Goal: Transaction & Acquisition: Purchase product/service

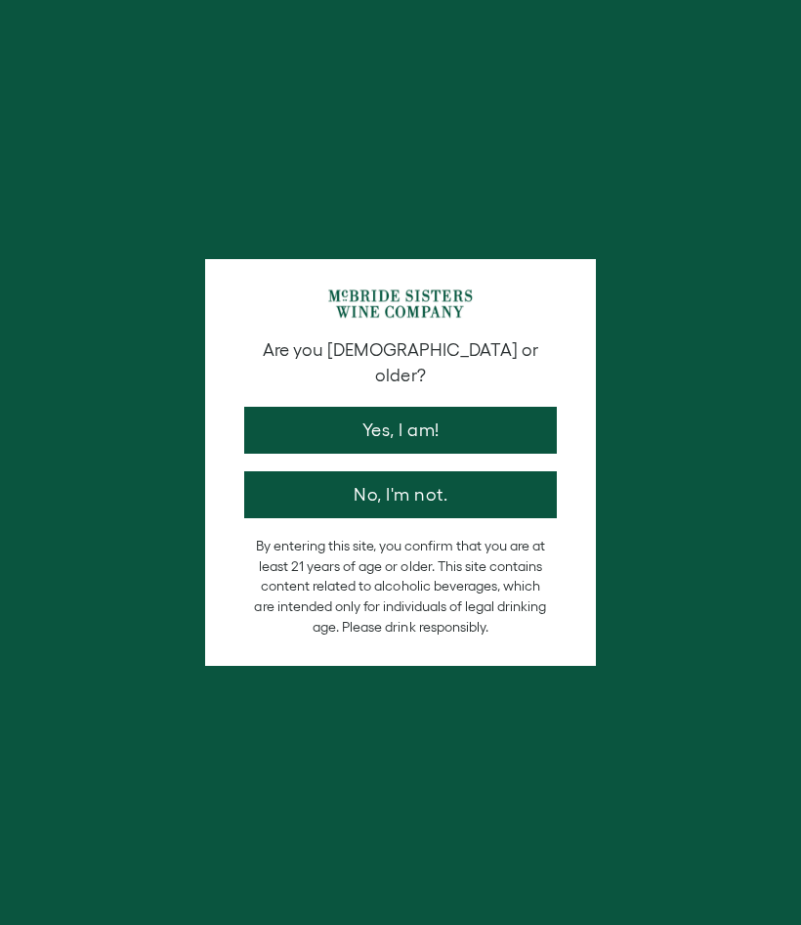
click at [516, 407] on button "Yes, I am!" at bounding box center [400, 430] width 313 height 47
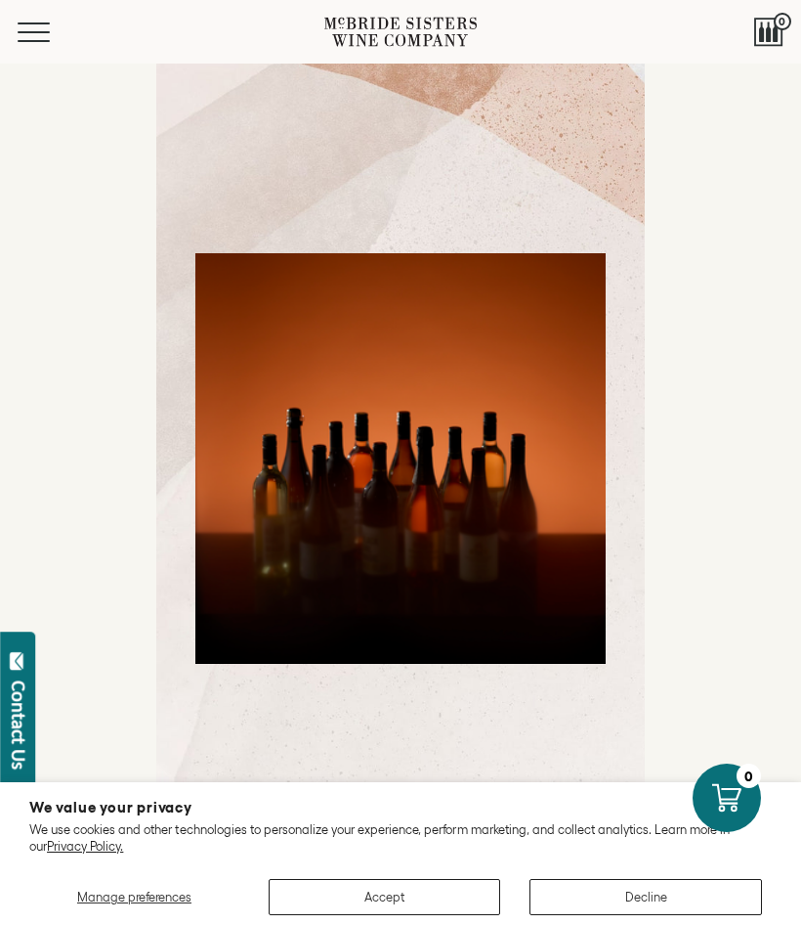
click at [403, 890] on button "Accept" at bounding box center [385, 897] width 233 height 36
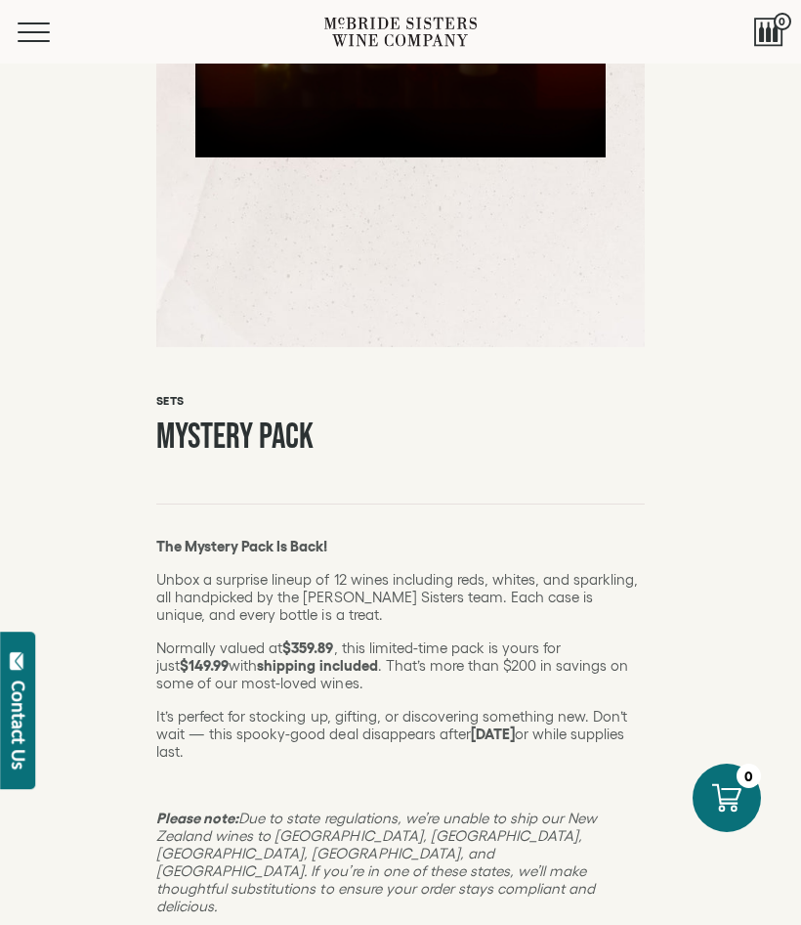
scroll to position [502, 0]
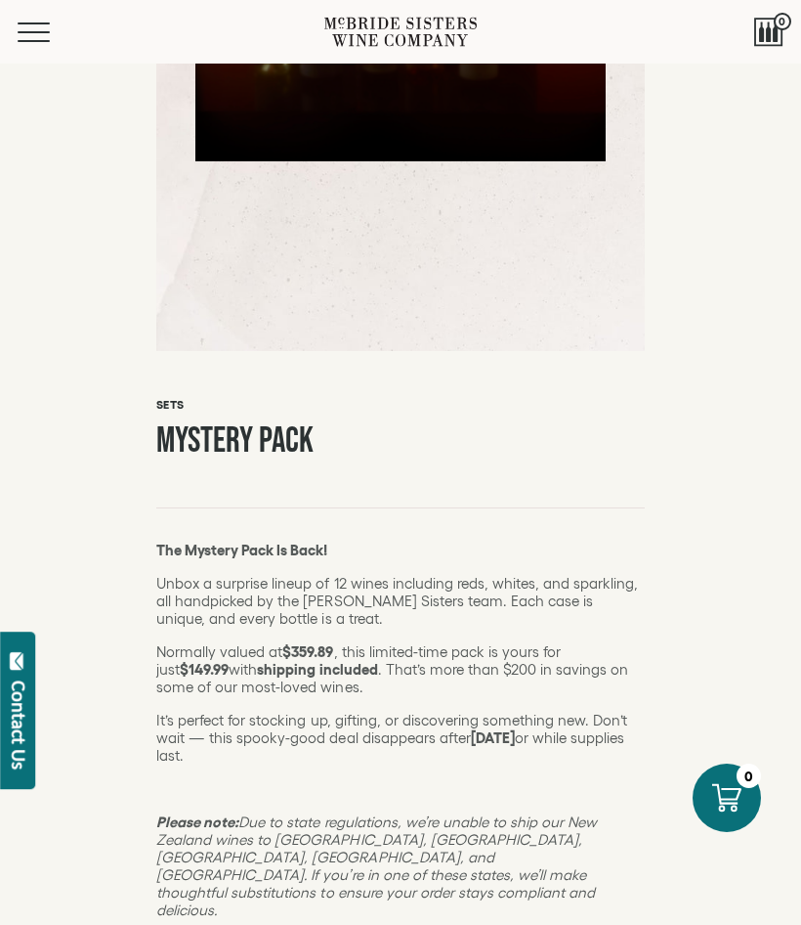
click at [23, 41] on span "Mobile Menu Trigger" at bounding box center [34, 41] width 32 height 2
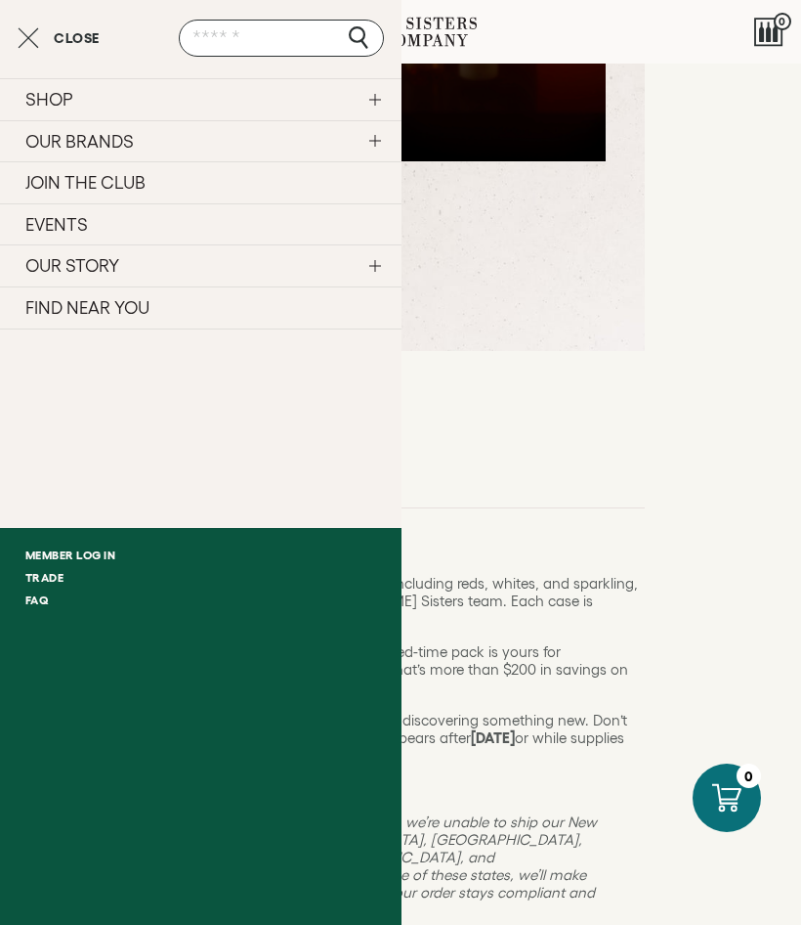
click at [385, 94] on link "SHOP" at bounding box center [201, 99] width 402 height 42
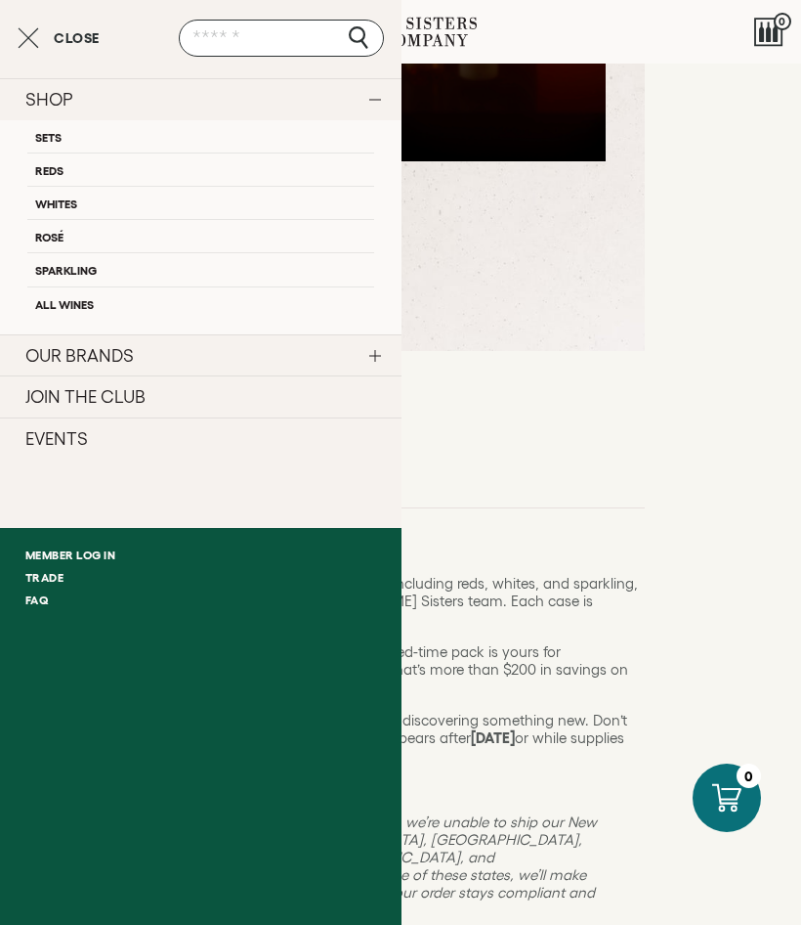
click at [66, 133] on link "Sets" at bounding box center [200, 136] width 347 height 32
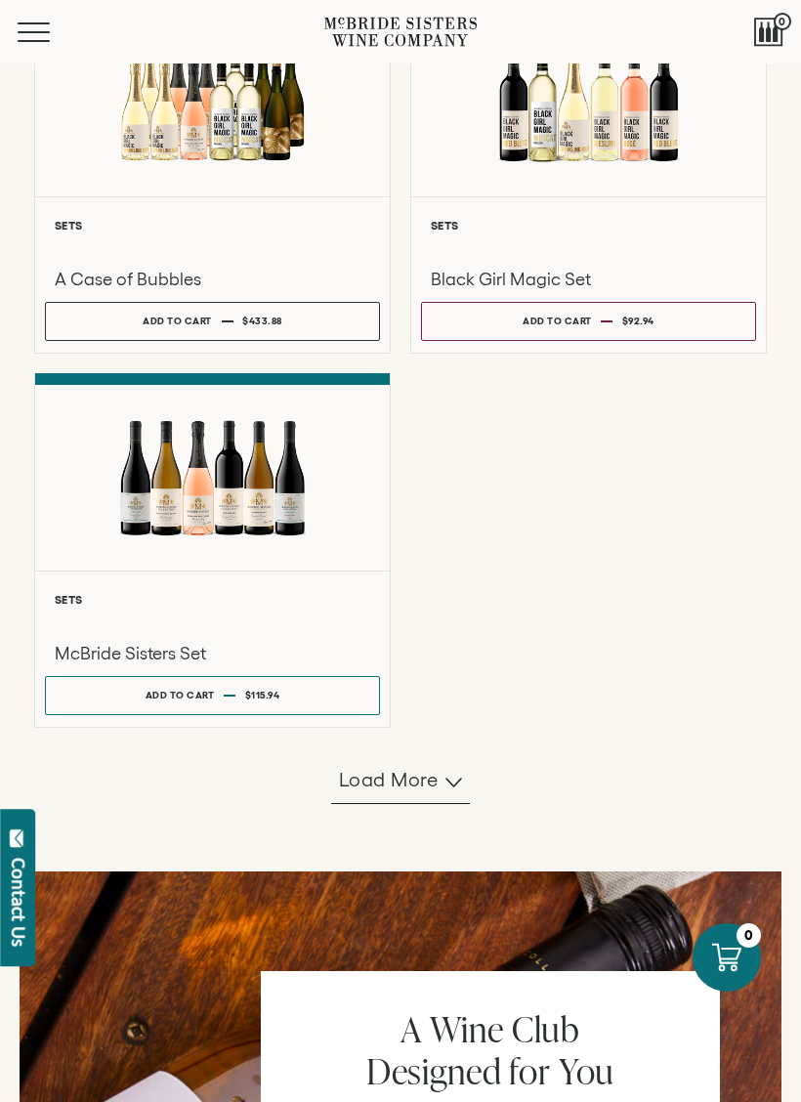
scroll to position [1328, 0]
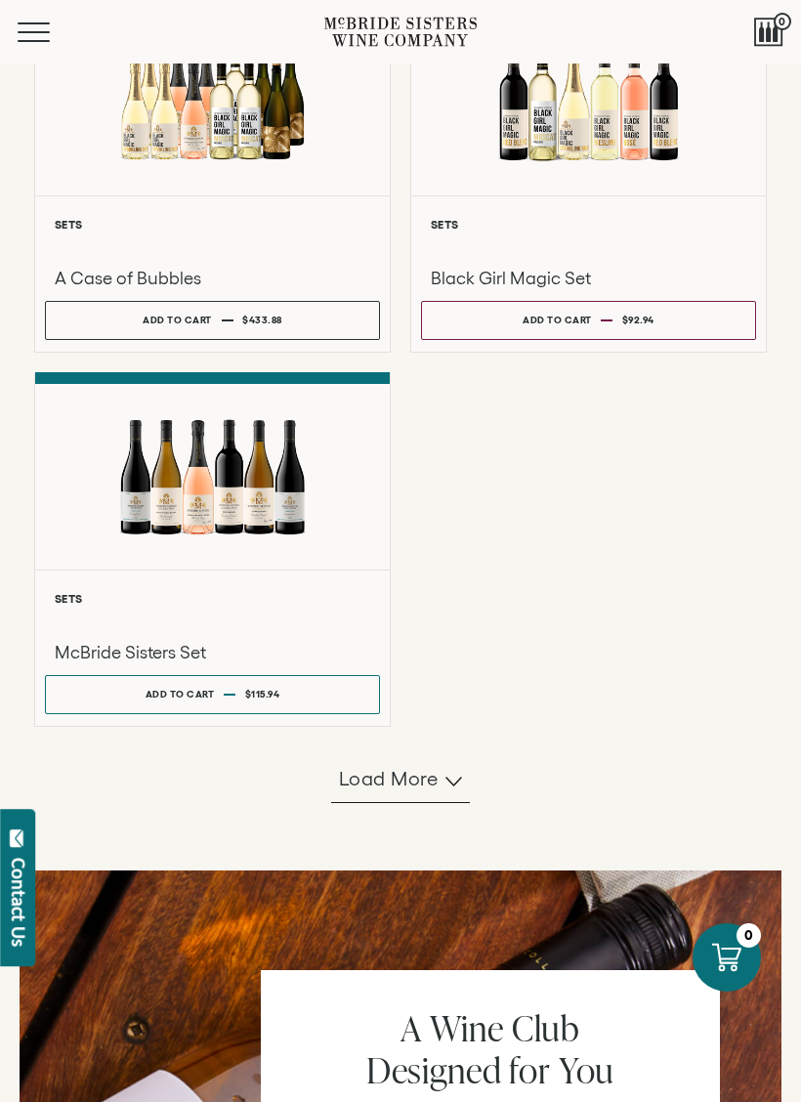
click at [128, 570] on div at bounding box center [212, 477] width 355 height 186
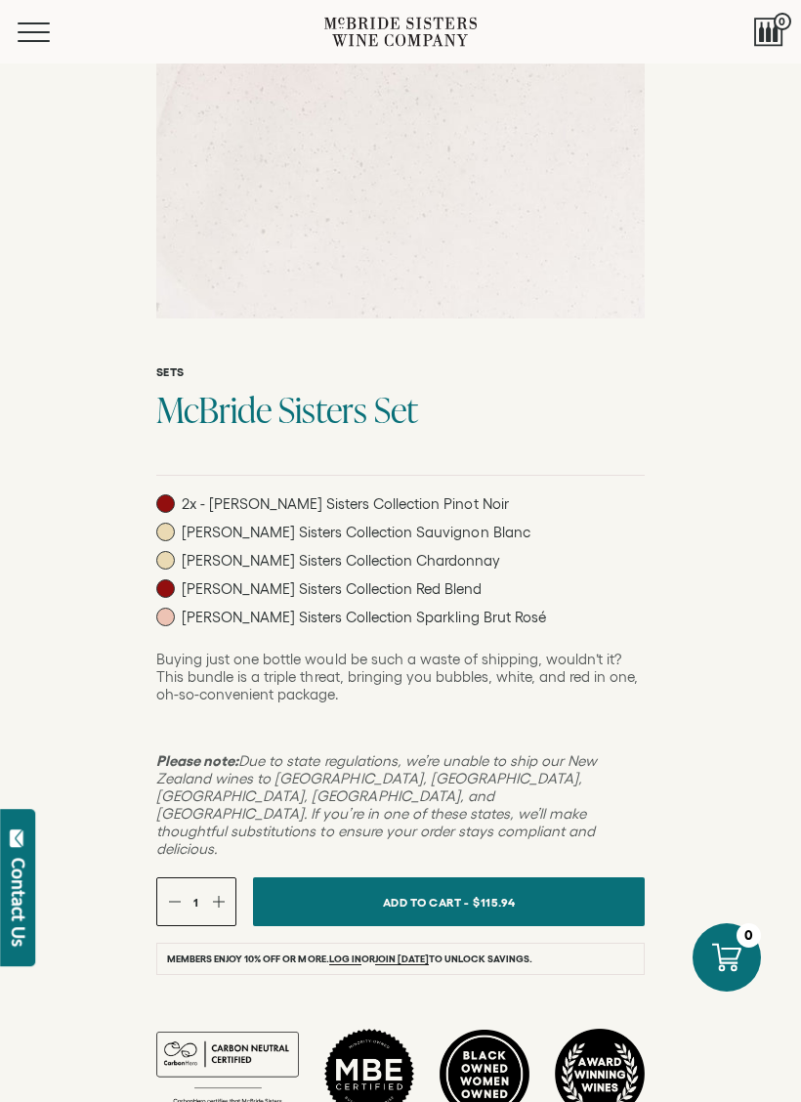
scroll to position [713, 0]
click at [592, 877] on button "Add To Cart - $115.94" at bounding box center [449, 901] width 392 height 49
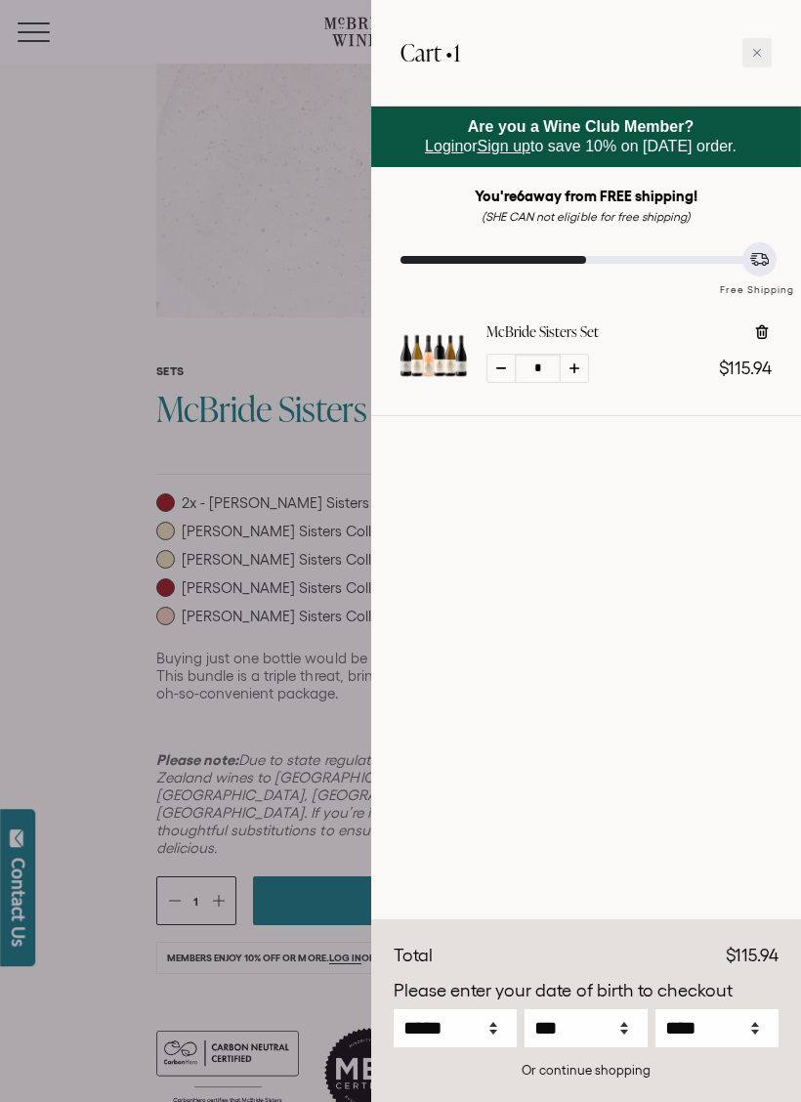
click at [601, 960] on div "Discounts Subtotal $115.94 Discounts - $0.00 Total $115.94 *" at bounding box center [586, 1012] width 430 height 182
click at [611, 960] on div "Or continue shopping" at bounding box center [586, 1070] width 385 height 19
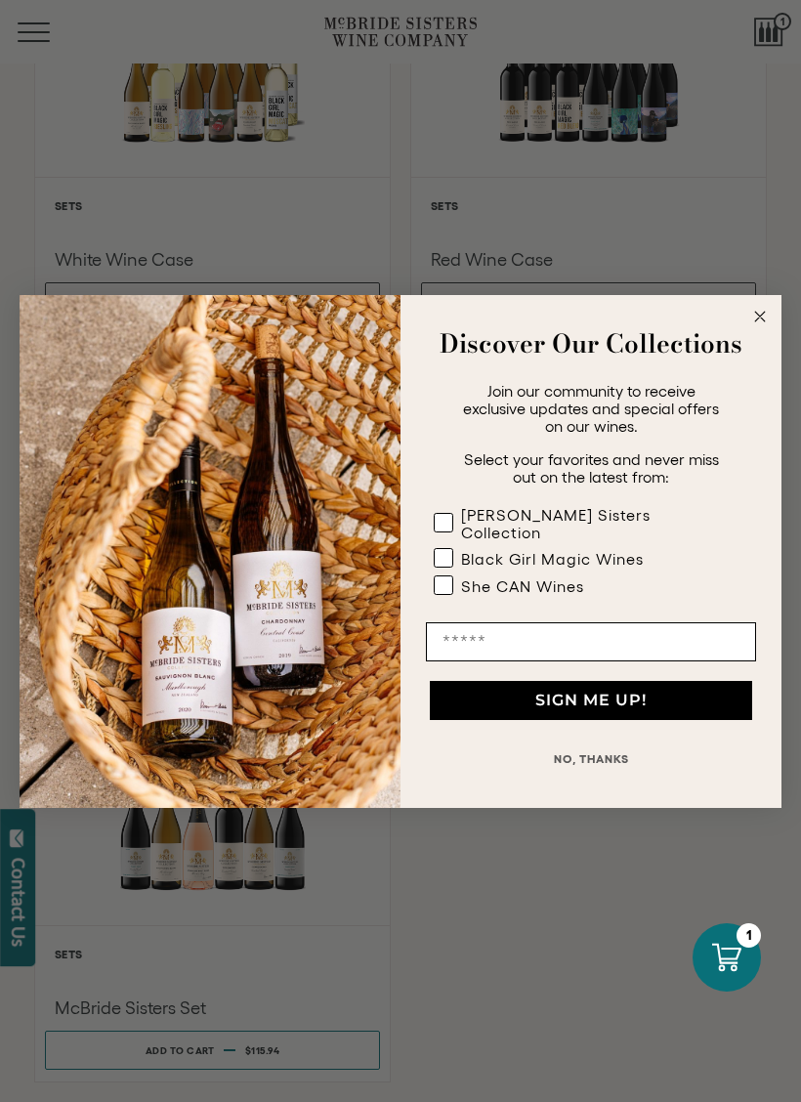
scroll to position [1403, 0]
click at [763, 327] on circle "Close dialog" at bounding box center [761, 316] width 22 height 22
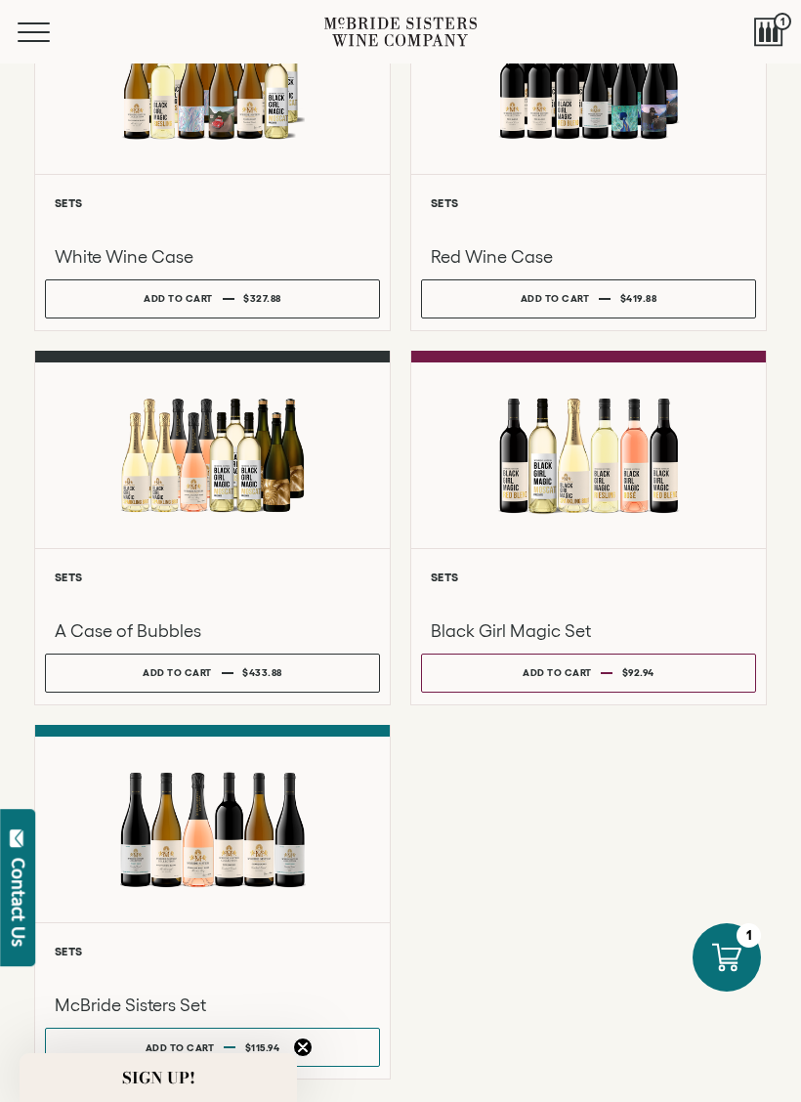
click at [670, 693] on button "Add to cart Regular price $92.94 Regular price Sale price $92.94 Unit price / p…" at bounding box center [588, 673] width 335 height 39
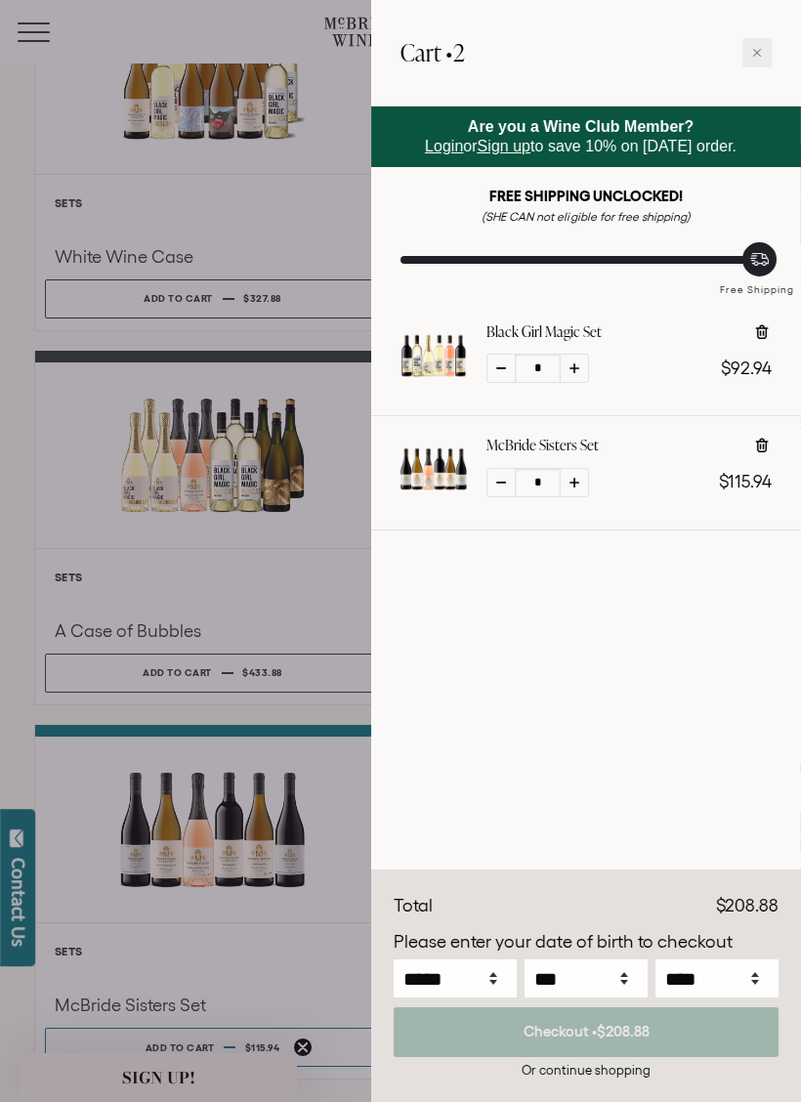
click at [331, 712] on div at bounding box center [400, 551] width 801 height 1102
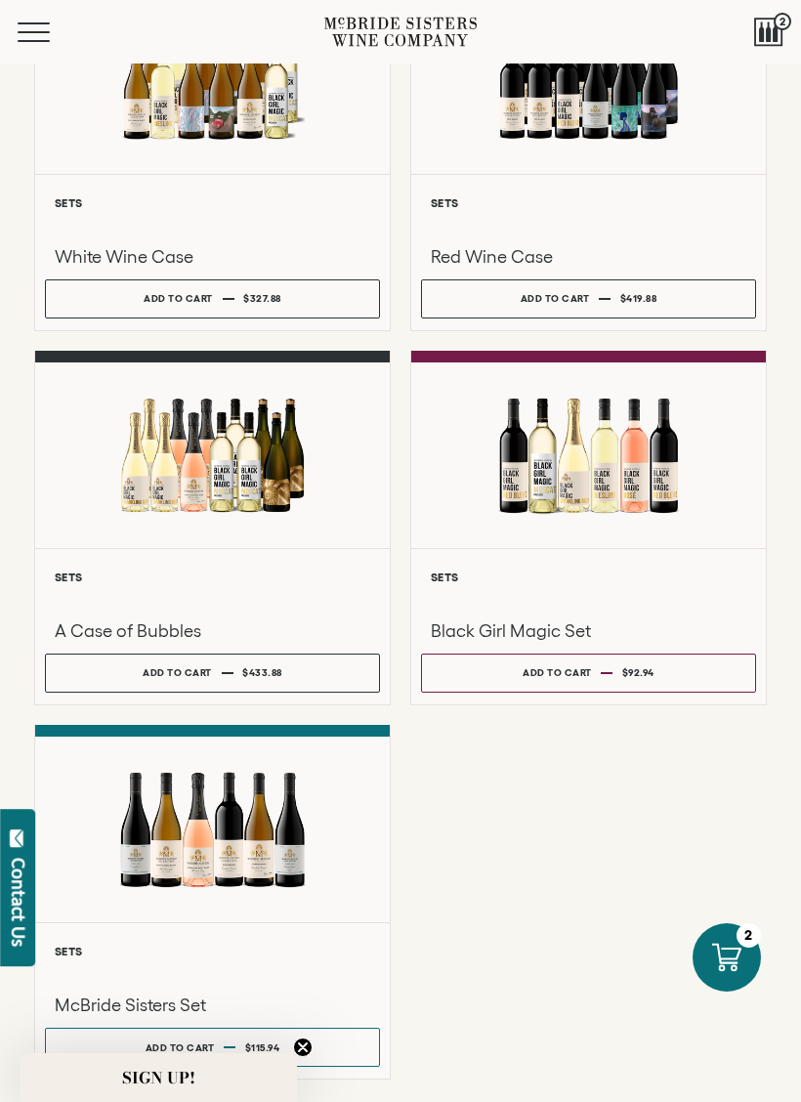
click at [538, 548] on div at bounding box center [588, 456] width 355 height 186
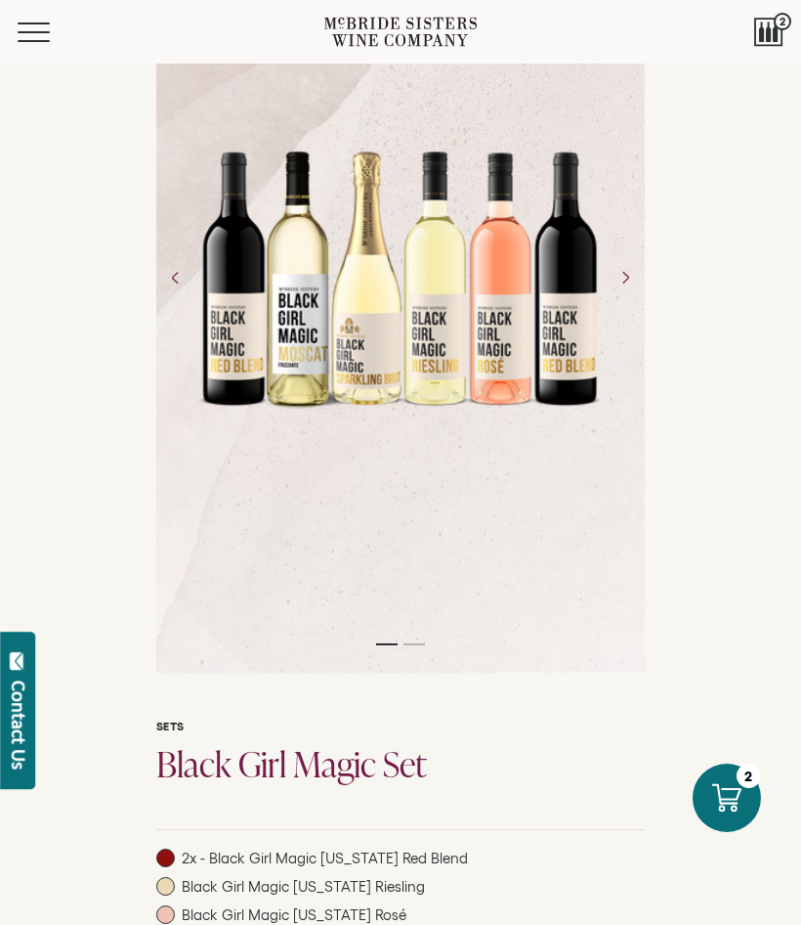
scroll to position [176, 0]
